Goal: Find specific page/section: Locate a particular part of the current website

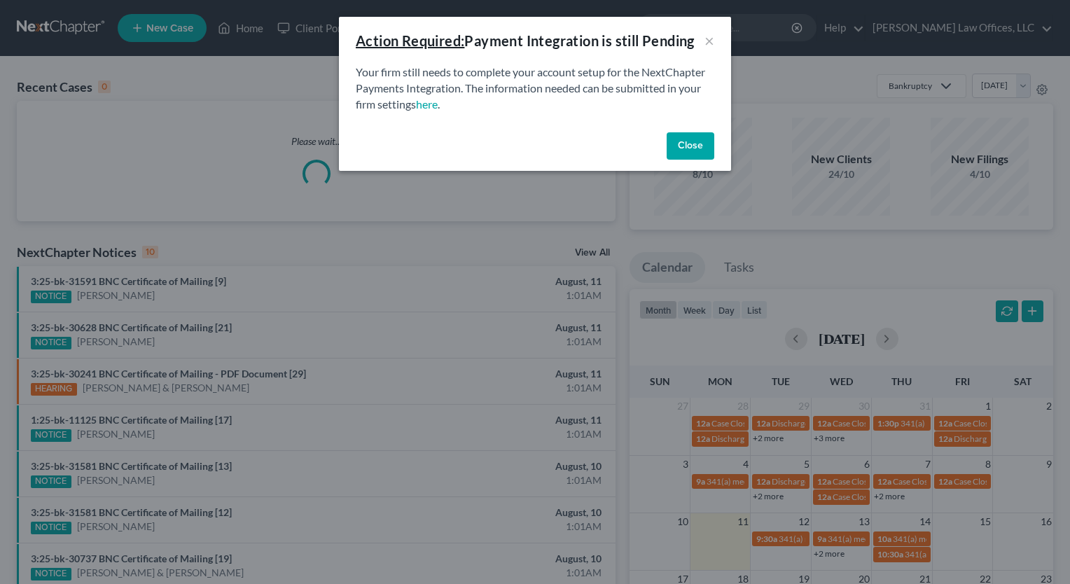
click at [689, 142] on button "Close" at bounding box center [691, 146] width 48 height 28
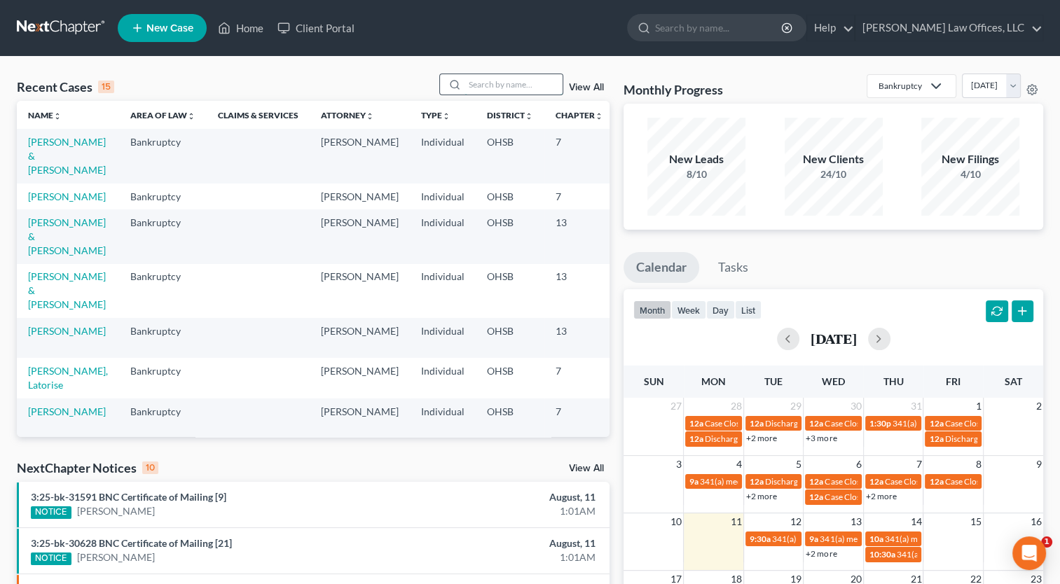
click at [507, 85] on input "search" at bounding box center [513, 84] width 98 height 20
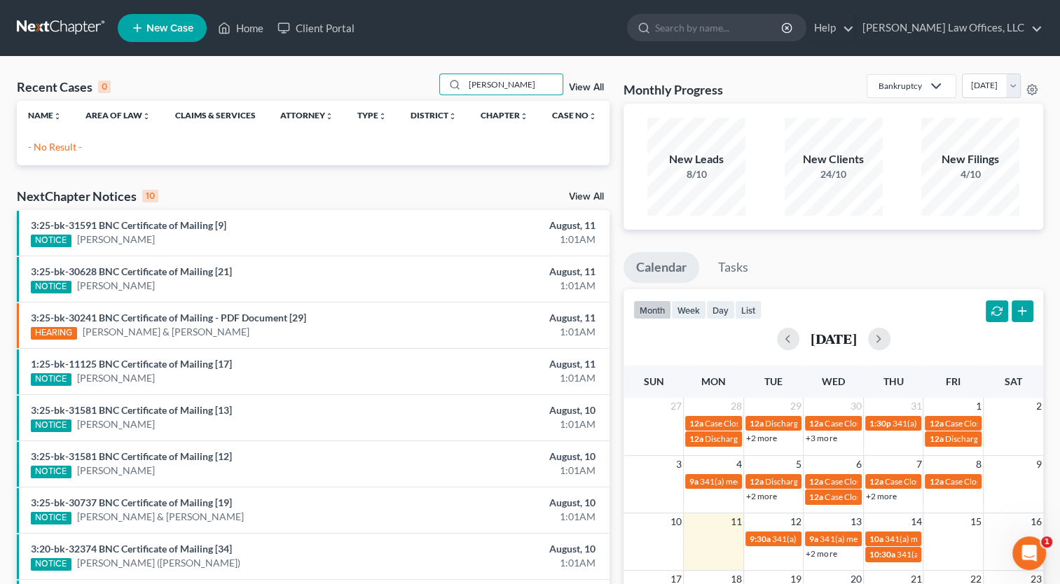
type input "[PERSON_NAME]"
click at [586, 88] on link "View All" at bounding box center [586, 88] width 35 height 10
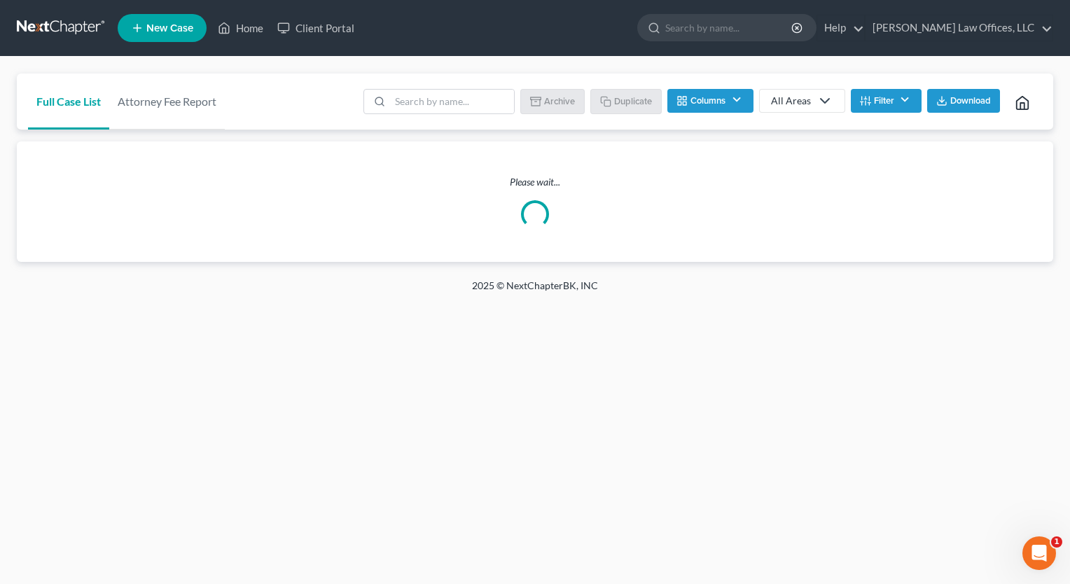
click at [885, 98] on button "Filter" at bounding box center [886, 101] width 71 height 24
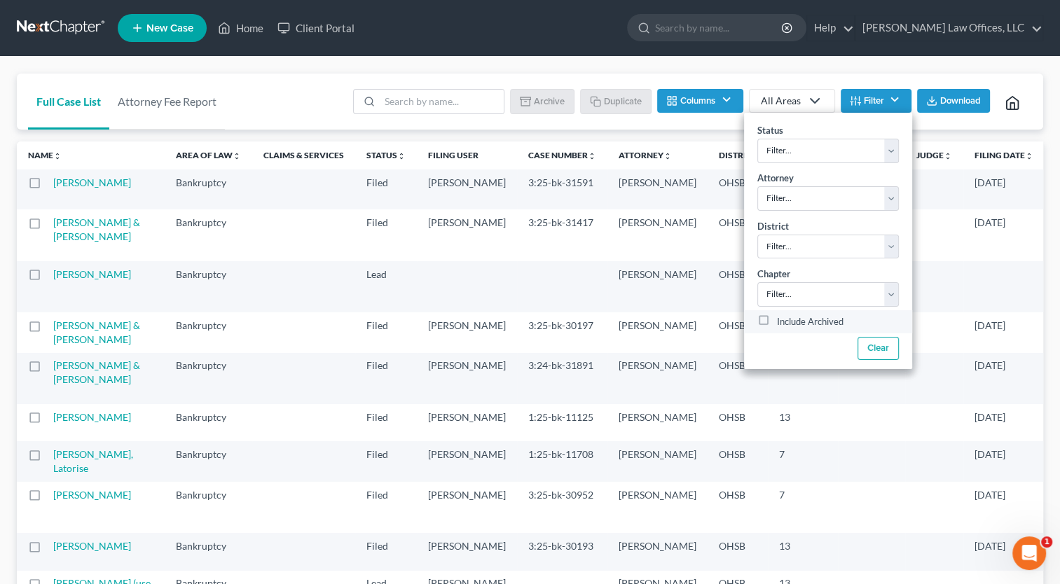
click at [777, 322] on label "Include Archived" at bounding box center [810, 322] width 67 height 17
click at [782, 322] on input "Include Archived" at bounding box center [786, 318] width 9 height 9
checkbox input "true"
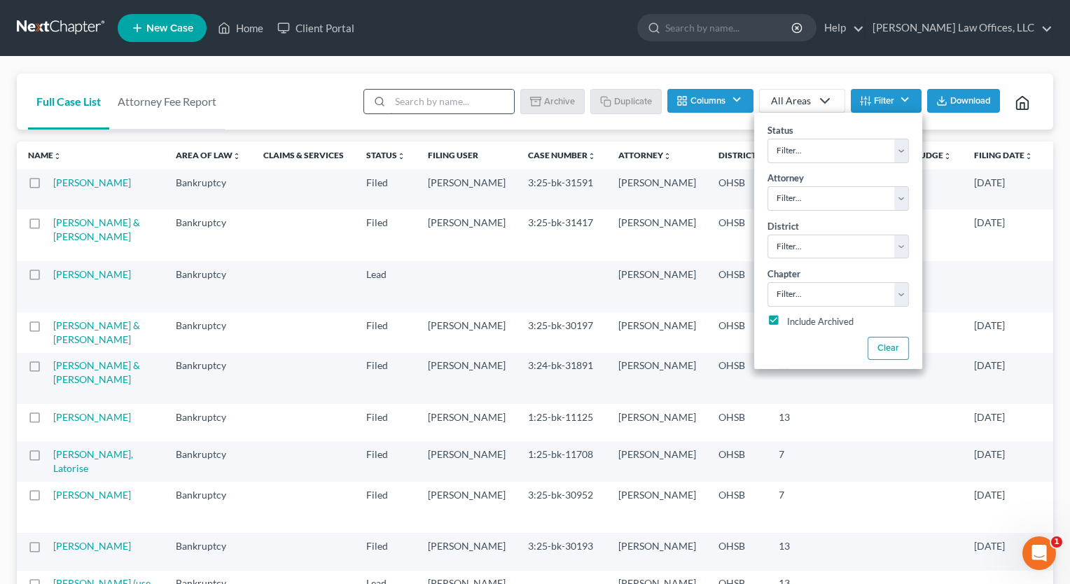
click at [445, 108] on input "search" at bounding box center [452, 102] width 124 height 24
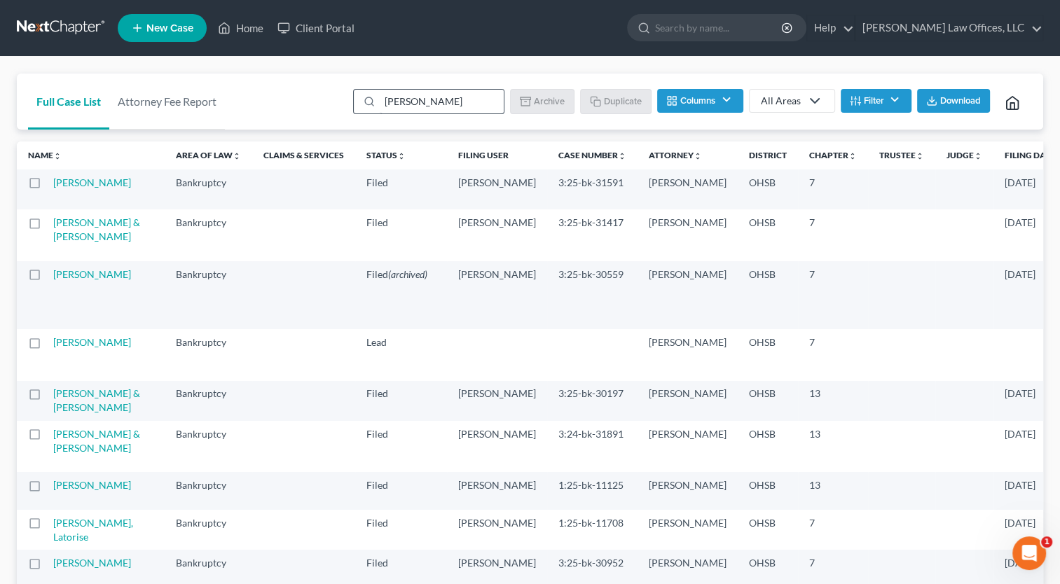
type input "[PERSON_NAME]"
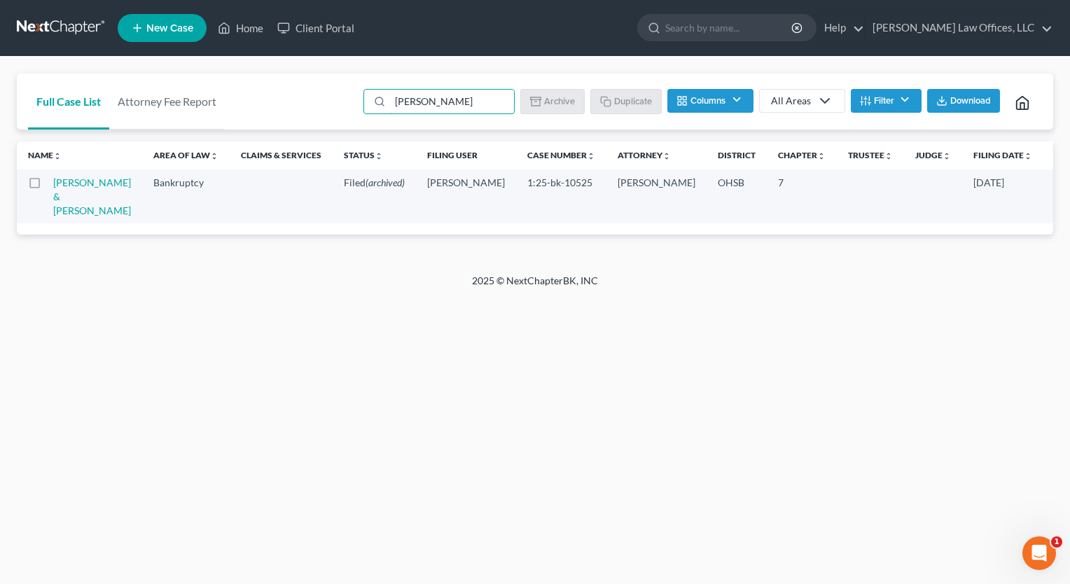
click at [62, 205] on td "[PERSON_NAME] & [PERSON_NAME]" at bounding box center [97, 197] width 89 height 54
click at [69, 201] on link "[PERSON_NAME] & [PERSON_NAME]" at bounding box center [92, 197] width 78 height 40
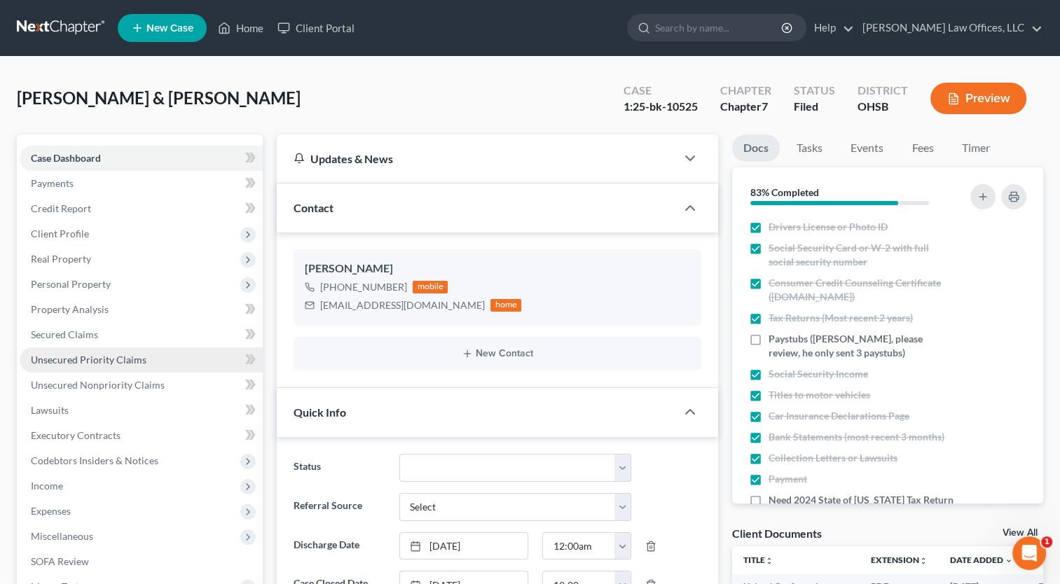
scroll to position [140, 0]
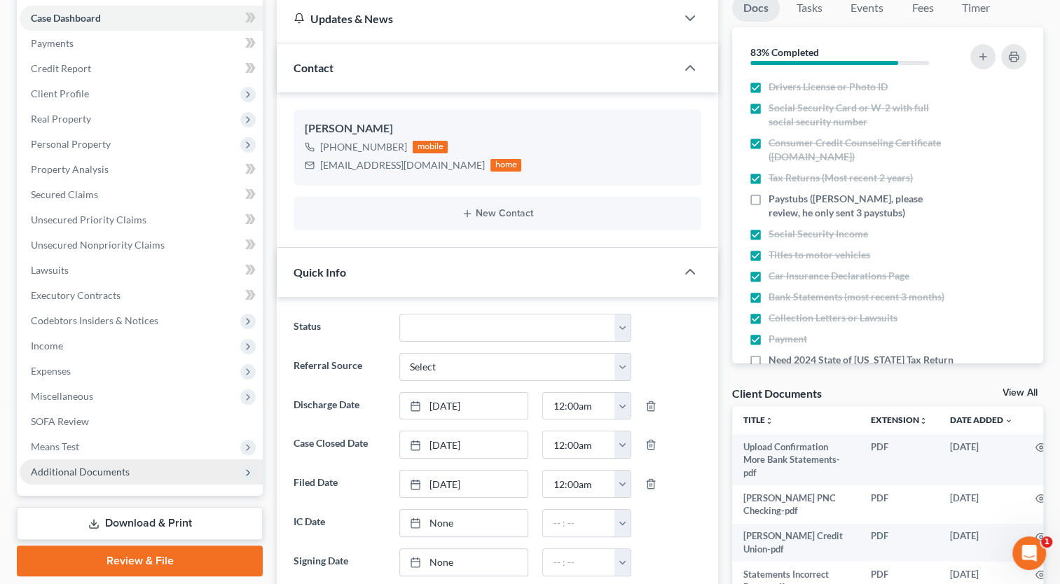
click at [97, 472] on span "Additional Documents" at bounding box center [80, 472] width 99 height 12
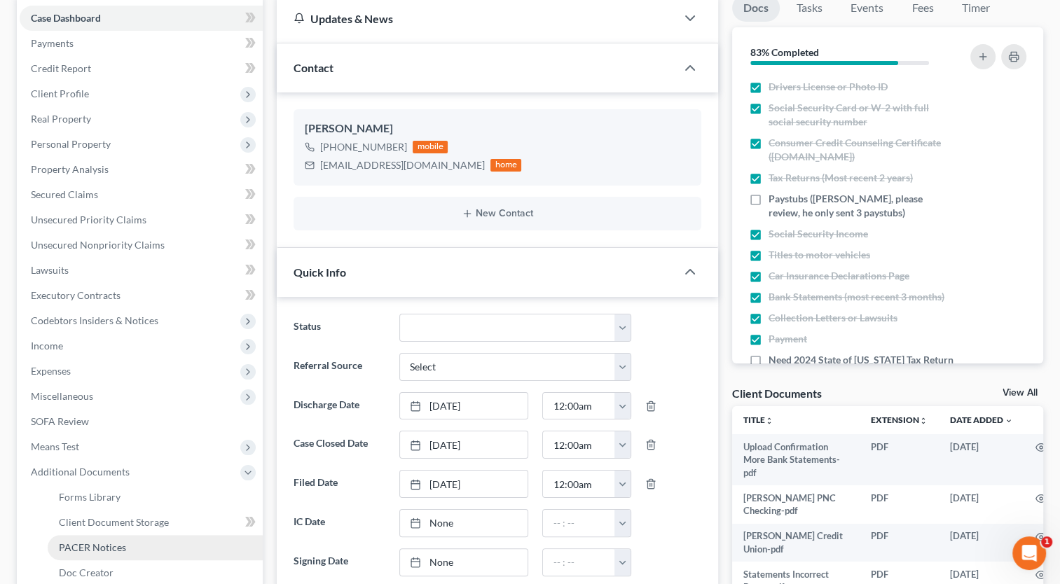
click at [120, 549] on span "PACER Notices" at bounding box center [92, 547] width 67 height 12
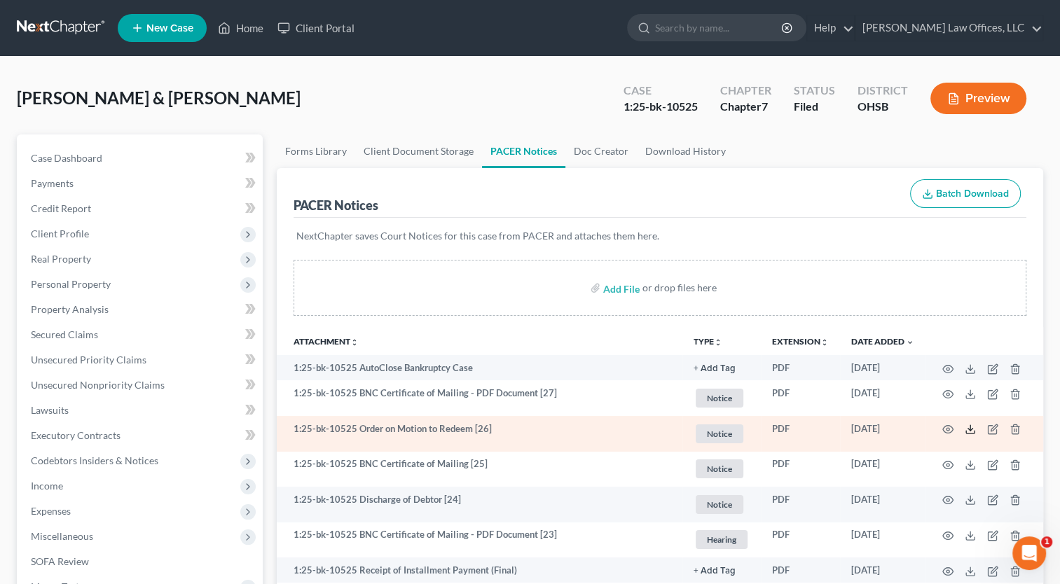
click at [973, 430] on icon at bounding box center [970, 429] width 11 height 11
